Goal: Check status: Check status

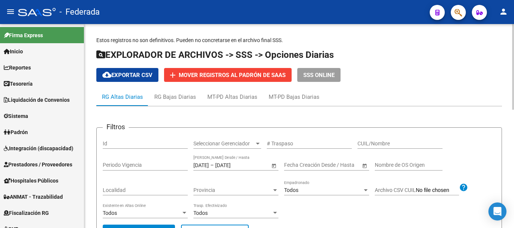
click at [378, 144] on input "CUIL/Nombre" at bounding box center [399, 144] width 85 height 6
paste input "28263570"
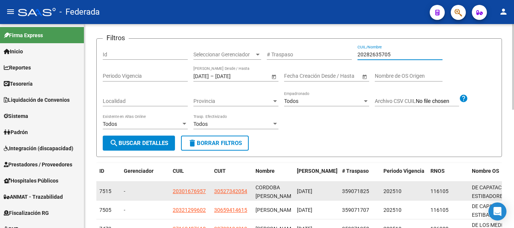
scroll to position [113, 0]
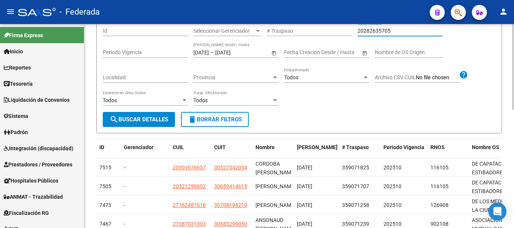
type input "20282635705"
click at [144, 120] on span "search Buscar Detalles" at bounding box center [138, 119] width 59 height 7
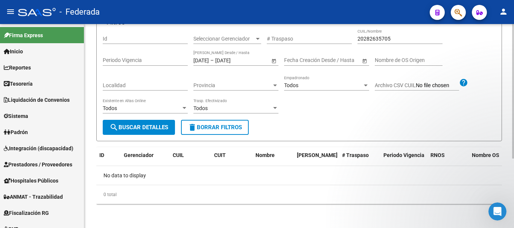
scroll to position [0, 0]
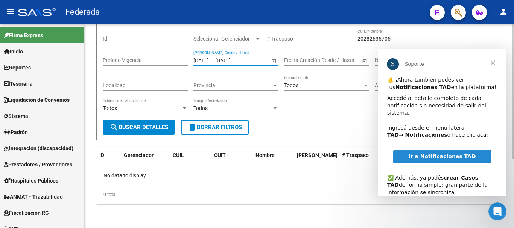
click at [205, 61] on input "[DATE]" at bounding box center [200, 60] width 15 height 6
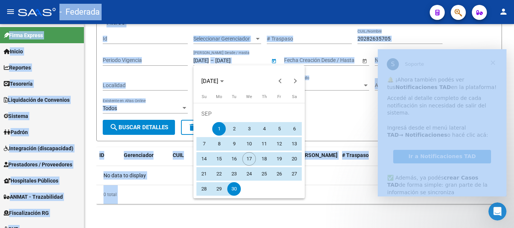
click at [208, 58] on div at bounding box center [257, 114] width 514 height 228
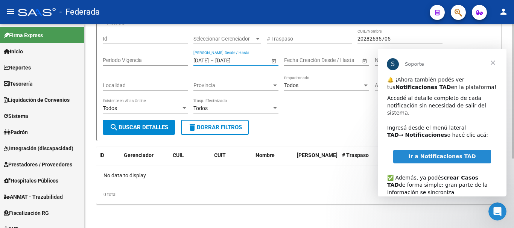
click at [205, 59] on input "[DATE]" at bounding box center [200, 60] width 15 height 6
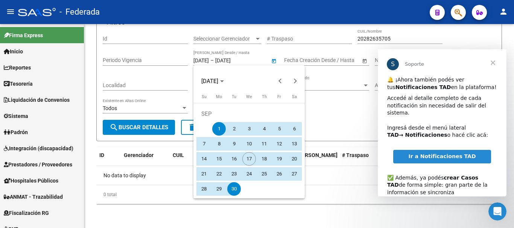
click at [209, 57] on div at bounding box center [257, 114] width 514 height 228
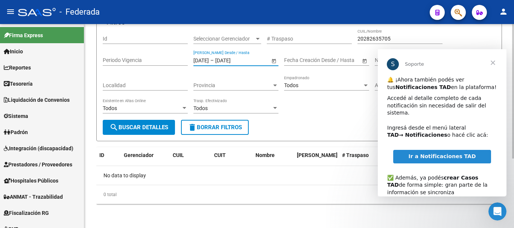
type input "01/03/2025"
click at [171, 119] on div "Todos Existente en Altas Online" at bounding box center [145, 109] width 85 height 21
click at [172, 129] on button "search Buscar Detalles" at bounding box center [139, 127] width 72 height 15
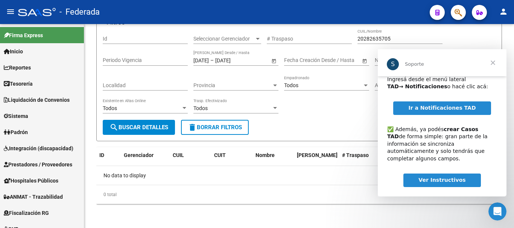
click at [489, 57] on span "Cerrar" at bounding box center [492, 62] width 27 height 27
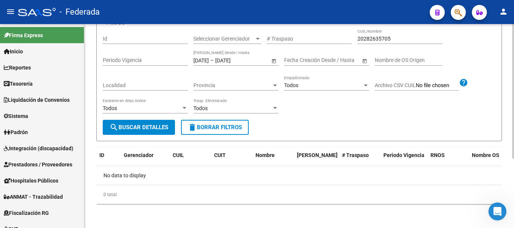
scroll to position [68, 0]
